Goal: Check status: Check status

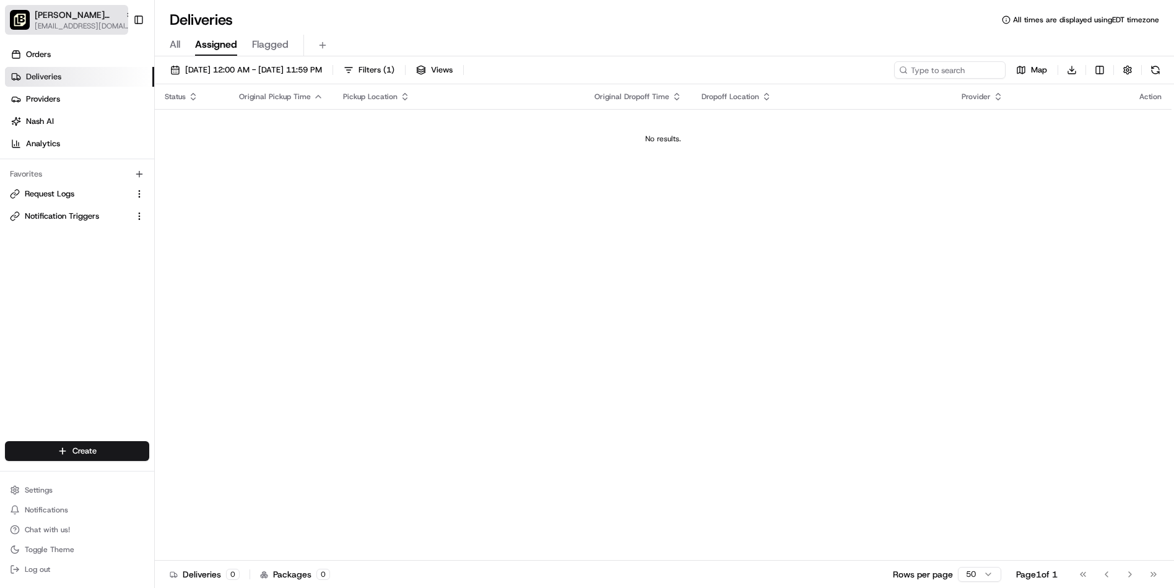
click at [64, 21] on span "[EMAIL_ADDRESS][DOMAIN_NAME]" at bounding box center [84, 26] width 99 height 10
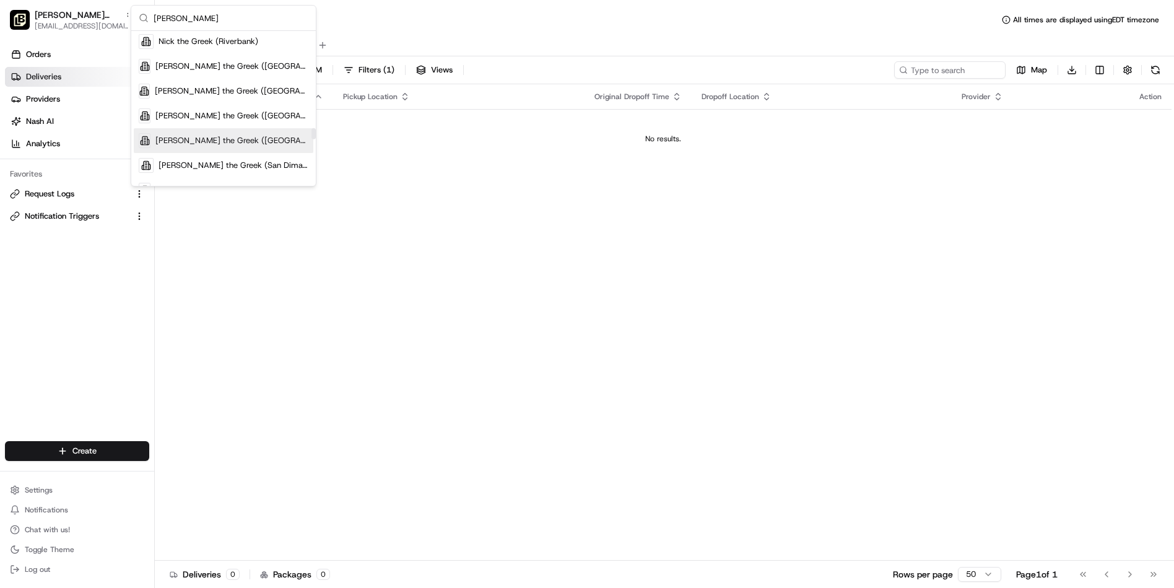
scroll to position [1556, 0]
type input "[PERSON_NAME]"
click at [242, 140] on span "[PERSON_NAME] the Greek ([GEOGRAPHIC_DATA])" at bounding box center [231, 142] width 153 height 11
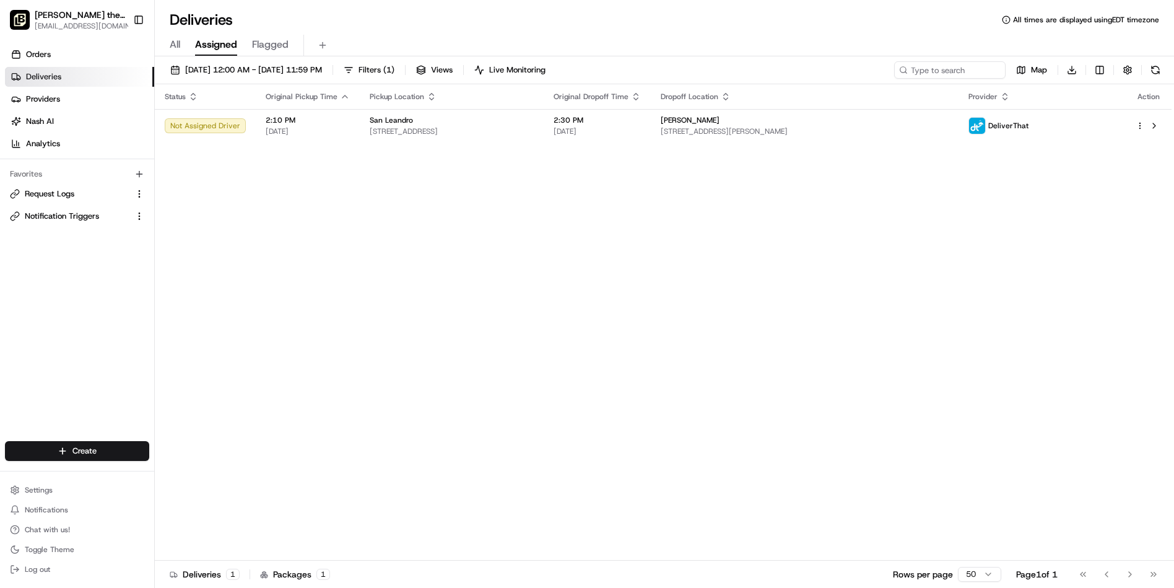
click at [183, 45] on div "All Assigned Flagged" at bounding box center [664, 46] width 1019 height 22
click at [177, 44] on span "All" at bounding box center [175, 44] width 11 height 15
click at [950, 71] on input at bounding box center [931, 69] width 149 height 17
click at [47, 58] on span "Orders" at bounding box center [38, 54] width 25 height 11
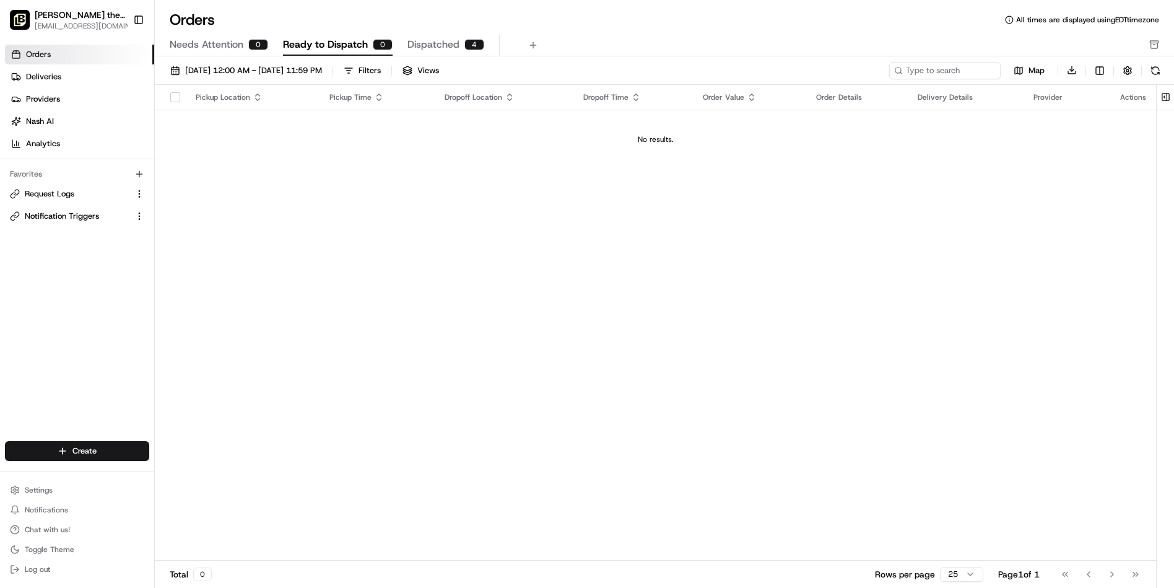
click at [427, 47] on span "Dispatched" at bounding box center [433, 44] width 52 height 15
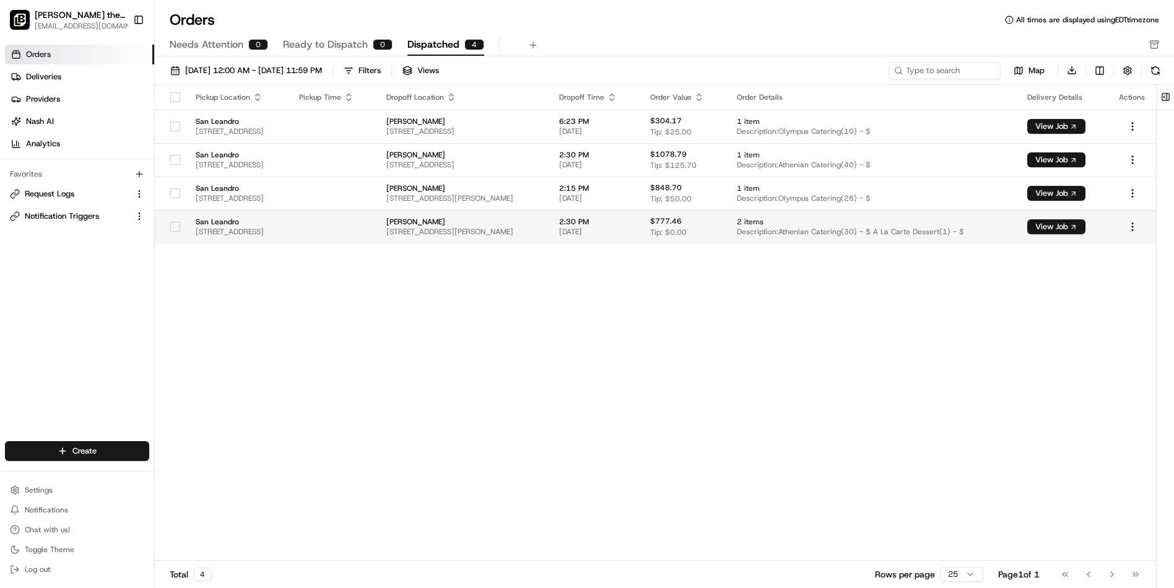
click at [503, 223] on span "[PERSON_NAME]" at bounding box center [462, 222] width 153 height 10
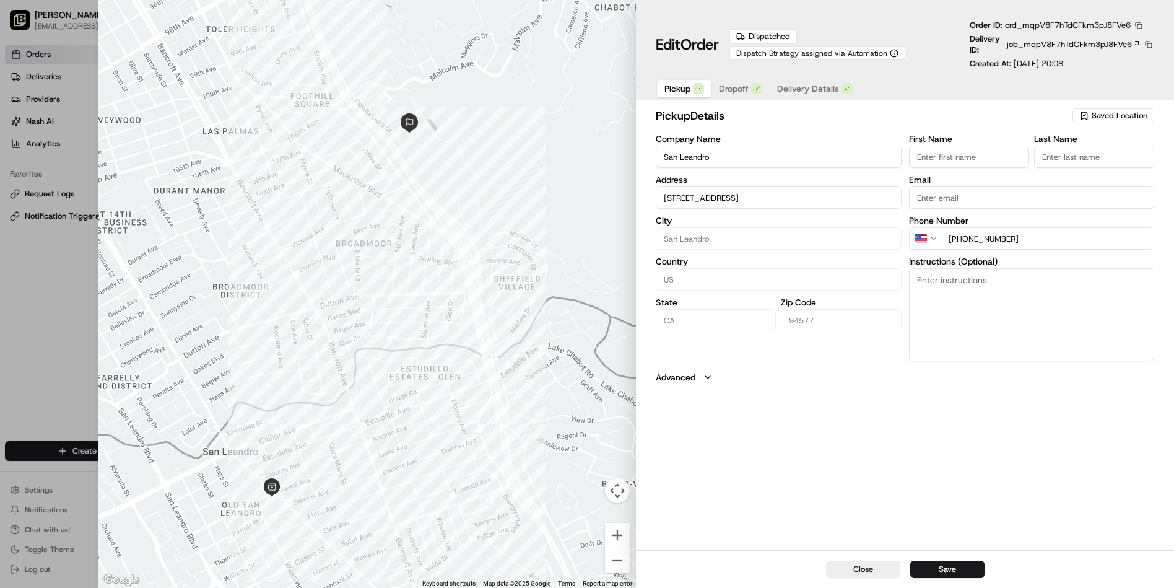
click at [696, 42] on span "Order" at bounding box center [699, 45] width 38 height 20
click at [742, 91] on span "Dropoff" at bounding box center [734, 88] width 30 height 12
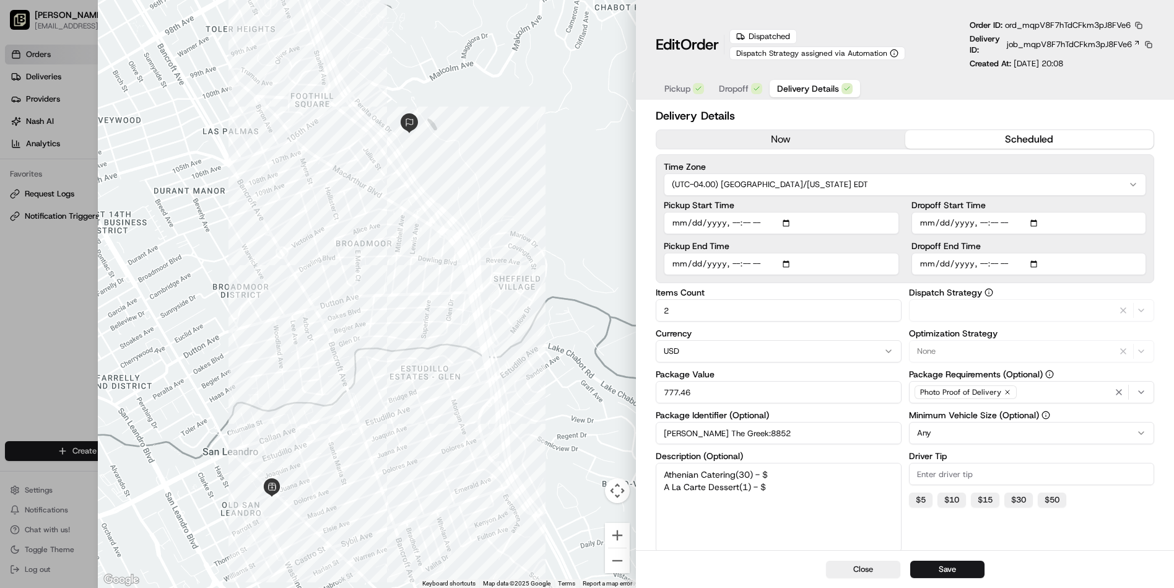
click at [820, 90] on span "Delivery Details" at bounding box center [808, 88] width 62 height 12
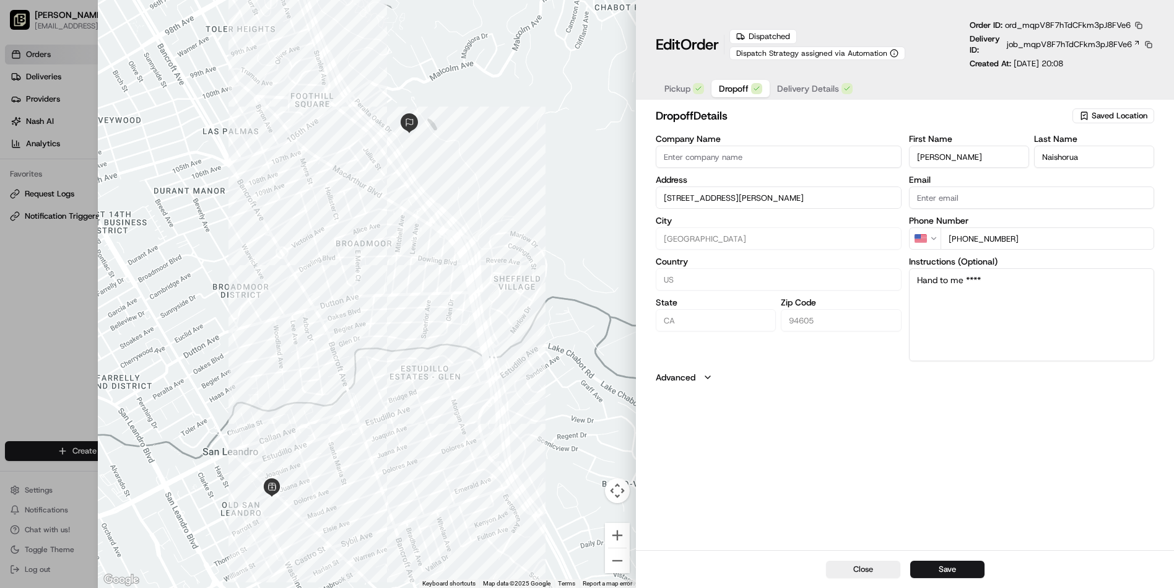
click at [742, 94] on span "Dropoff" at bounding box center [734, 88] width 30 height 12
click at [809, 92] on span "Delivery Details" at bounding box center [808, 88] width 62 height 12
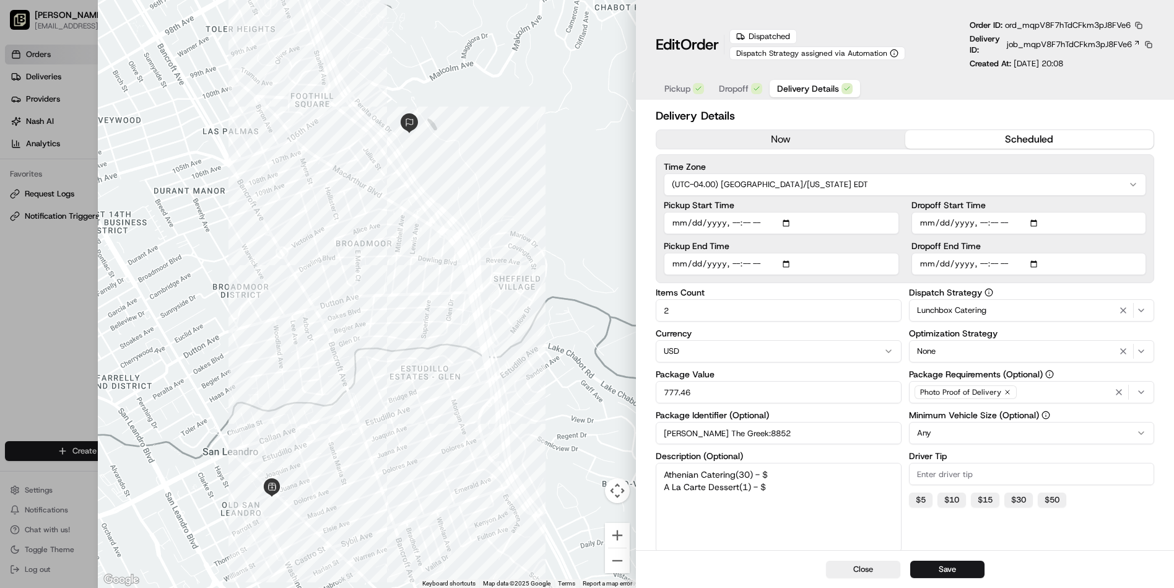
click at [733, 89] on span "Dropoff" at bounding box center [734, 88] width 30 height 12
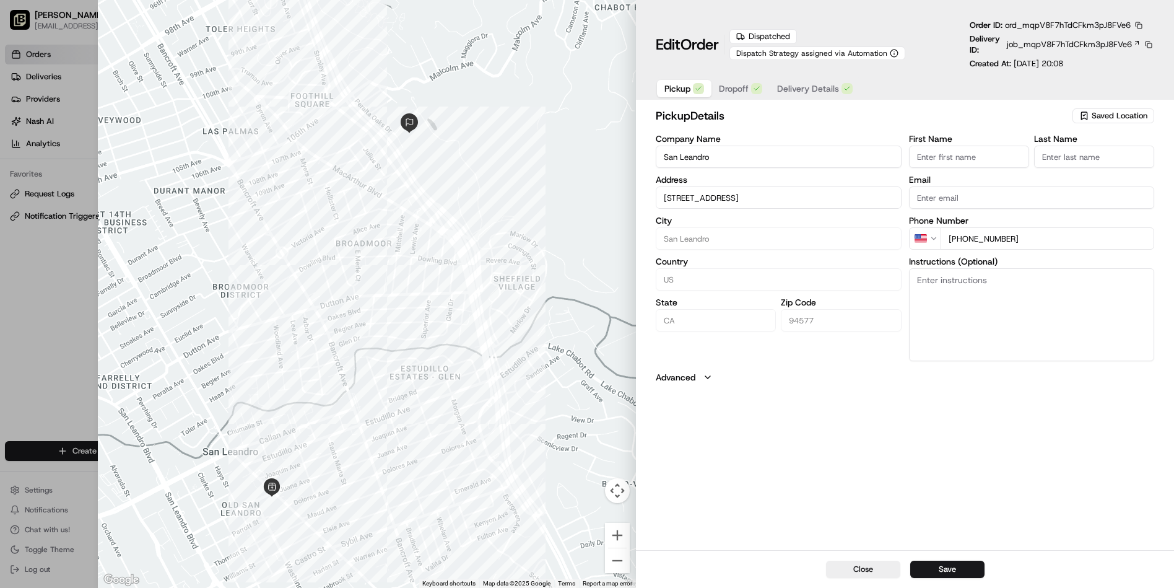
click at [688, 89] on span "Pickup" at bounding box center [677, 88] width 26 height 12
click at [706, 372] on icon "button" at bounding box center [708, 377] width 10 height 10
click at [816, 86] on span "Delivery Details" at bounding box center [808, 88] width 62 height 12
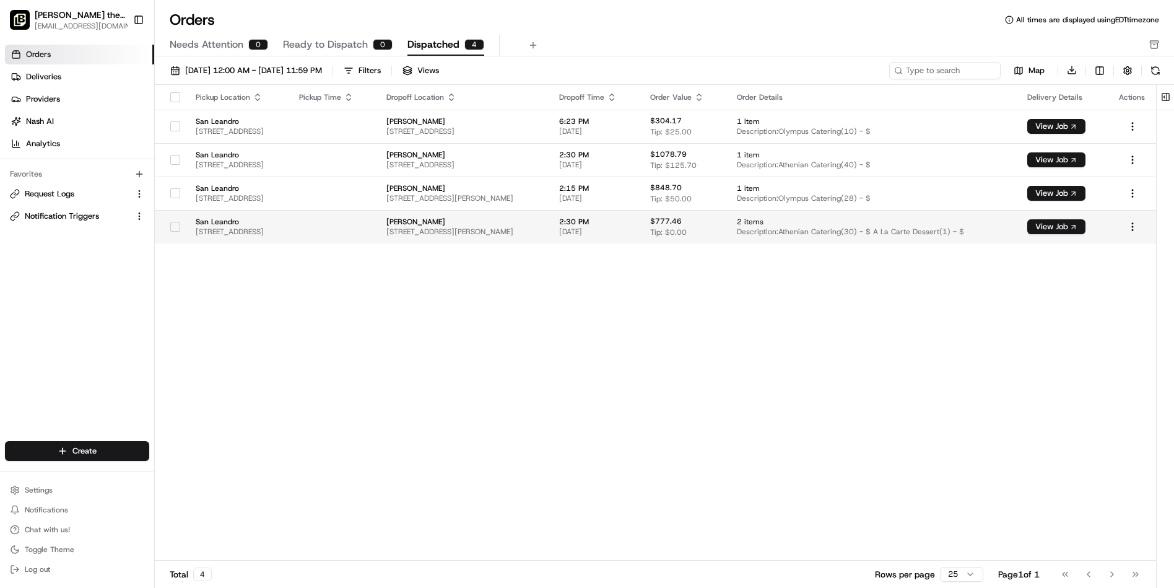
click at [532, 222] on span "[PERSON_NAME]" at bounding box center [462, 222] width 153 height 10
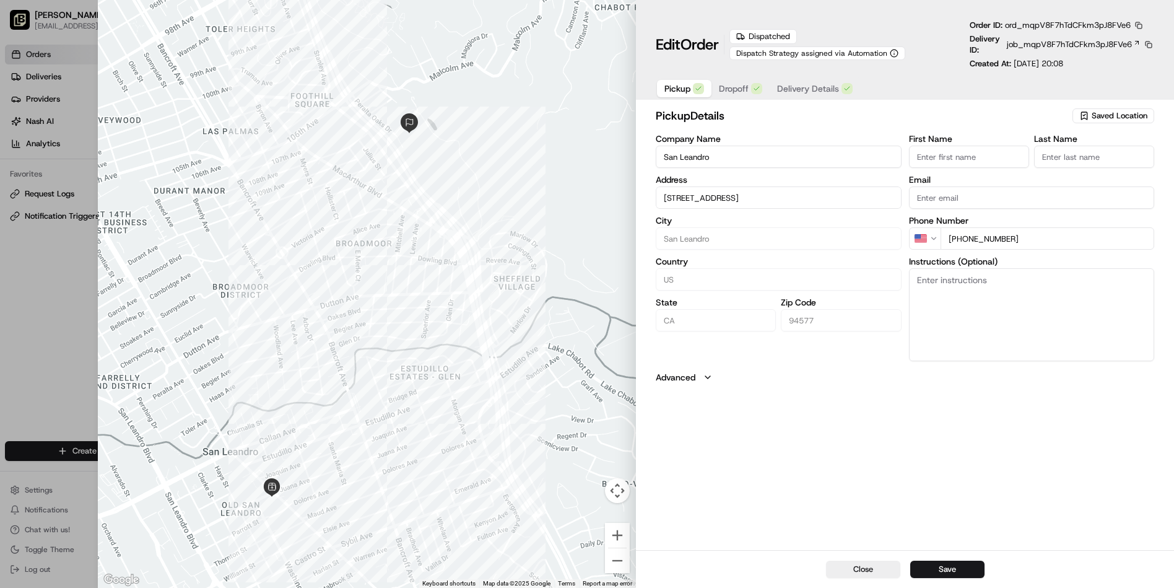
click at [733, 89] on span "Dropoff" at bounding box center [734, 88] width 30 height 12
click at [817, 87] on span "Delivery Details" at bounding box center [808, 88] width 62 height 12
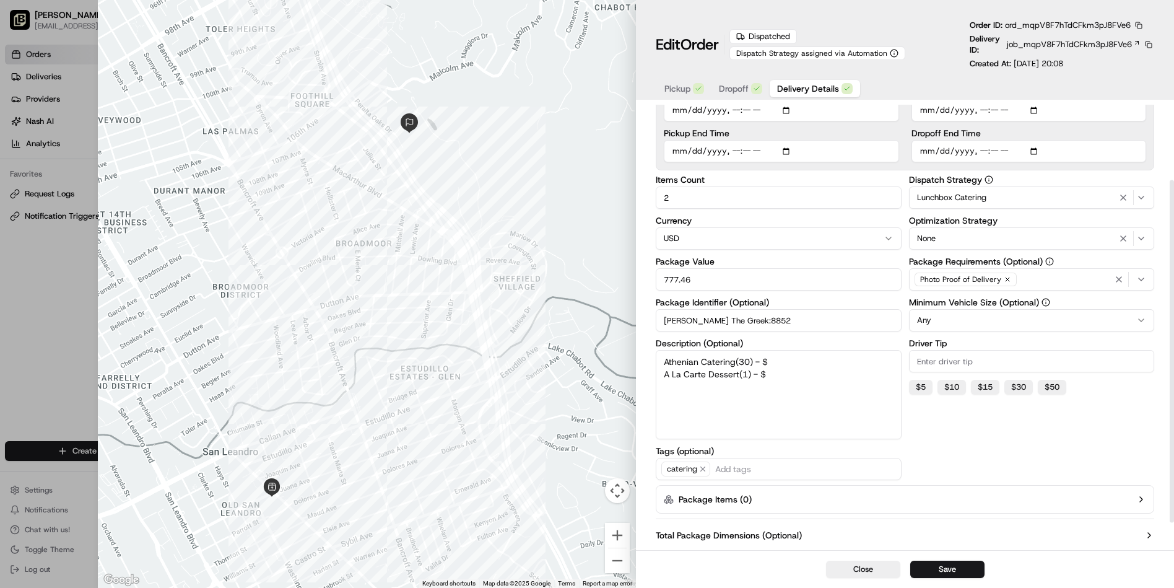
scroll to position [134, 0]
